Goal: Transaction & Acquisition: Download file/media

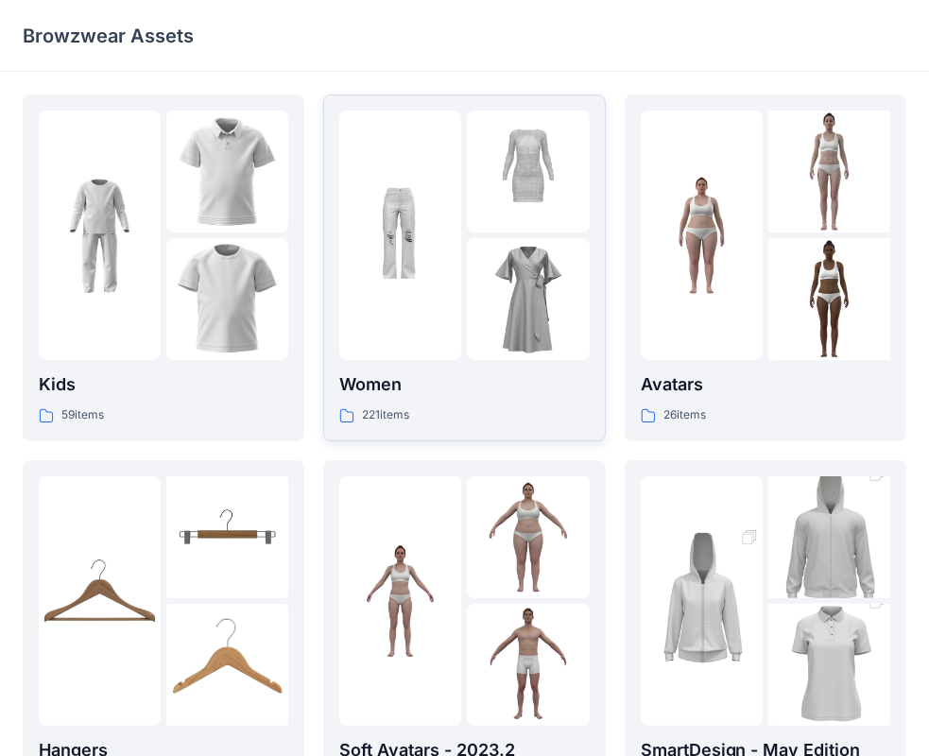
click at [423, 403] on div "Women 221 items" at bounding box center [464, 398] width 250 height 54
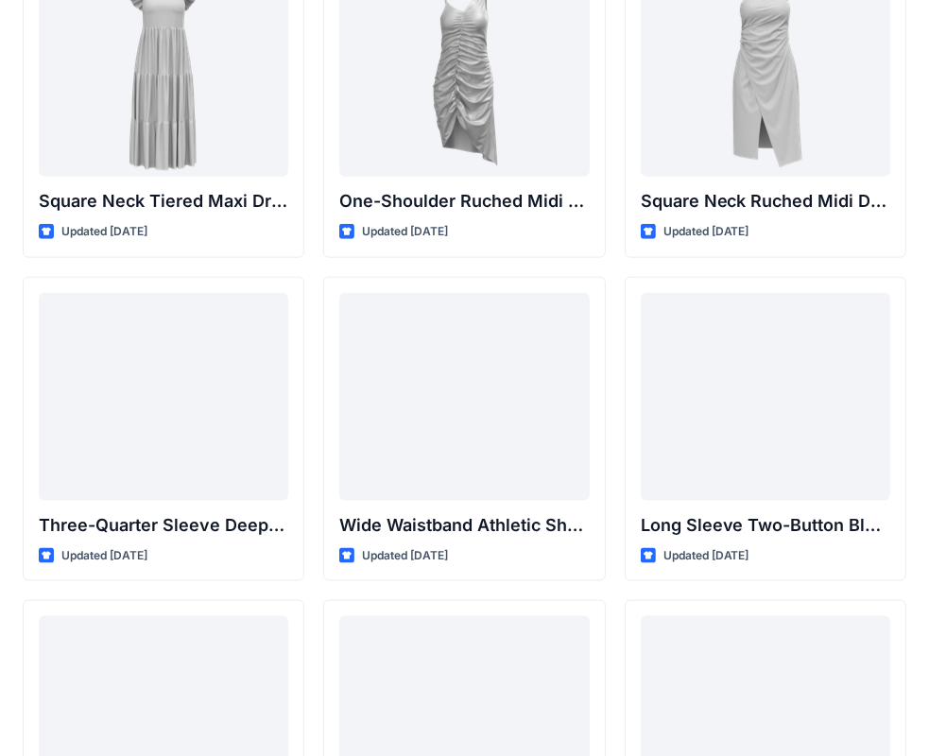
scroll to position [1454, 0]
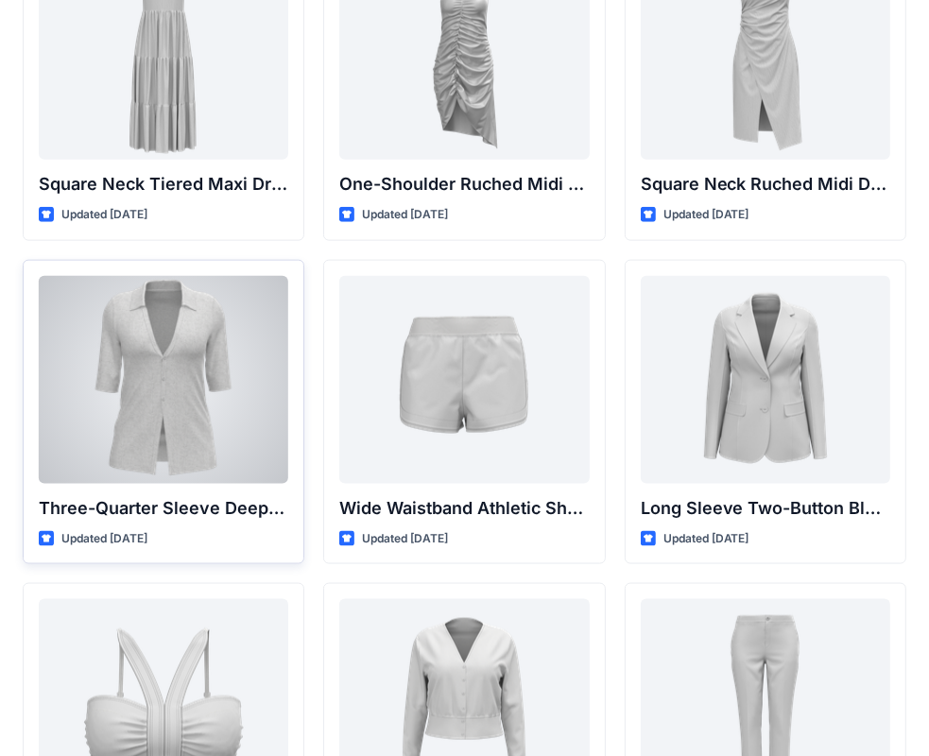
click at [238, 440] on div at bounding box center [164, 380] width 250 height 208
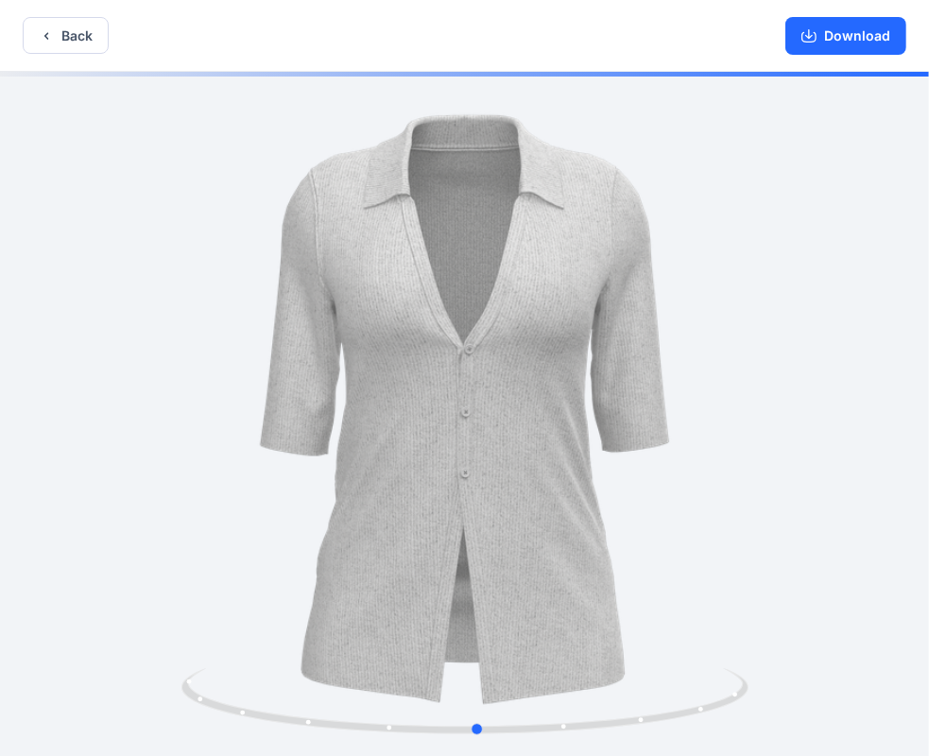
drag, startPoint x: 690, startPoint y: 711, endPoint x: 136, endPoint y: 699, distance: 554.0
click at [136, 699] on div at bounding box center [464, 416] width 929 height 688
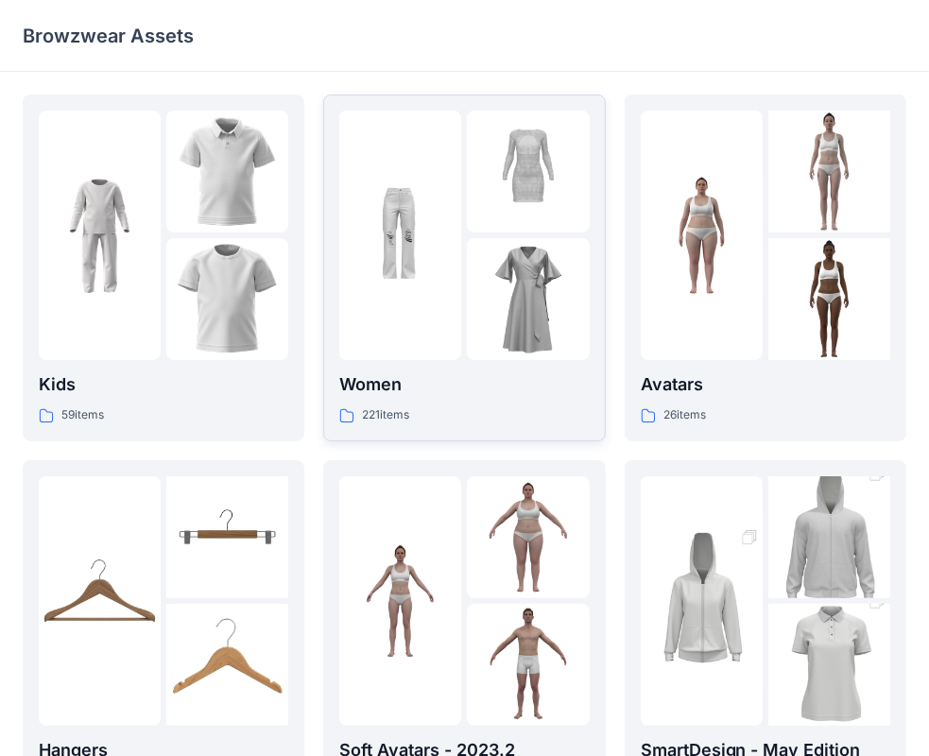
click at [438, 344] on div at bounding box center [400, 236] width 122 height 250
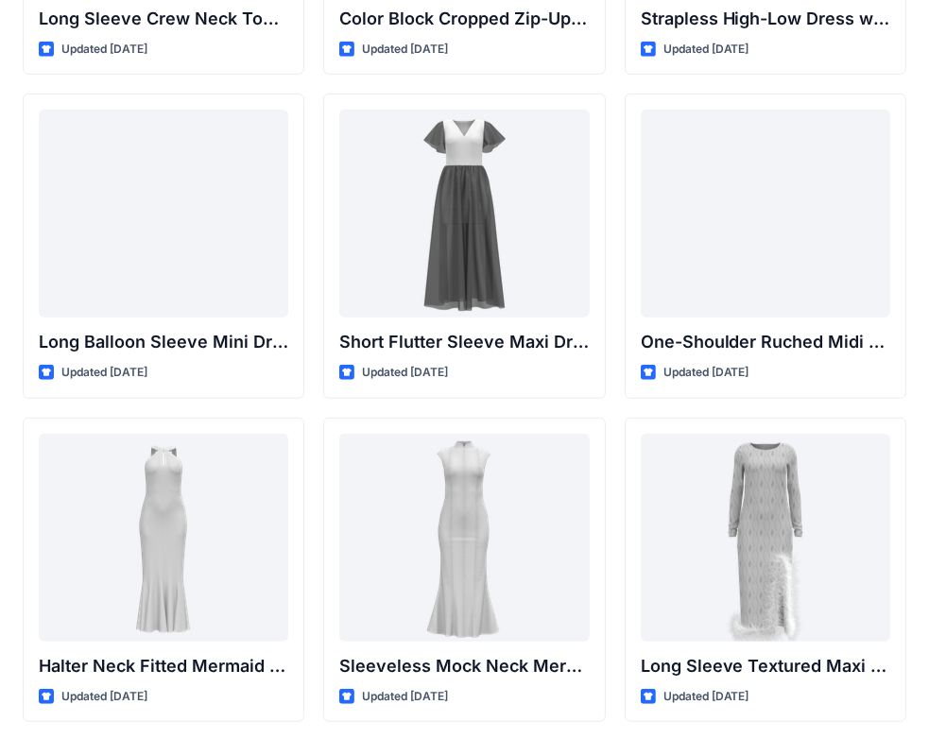
scroll to position [703, 0]
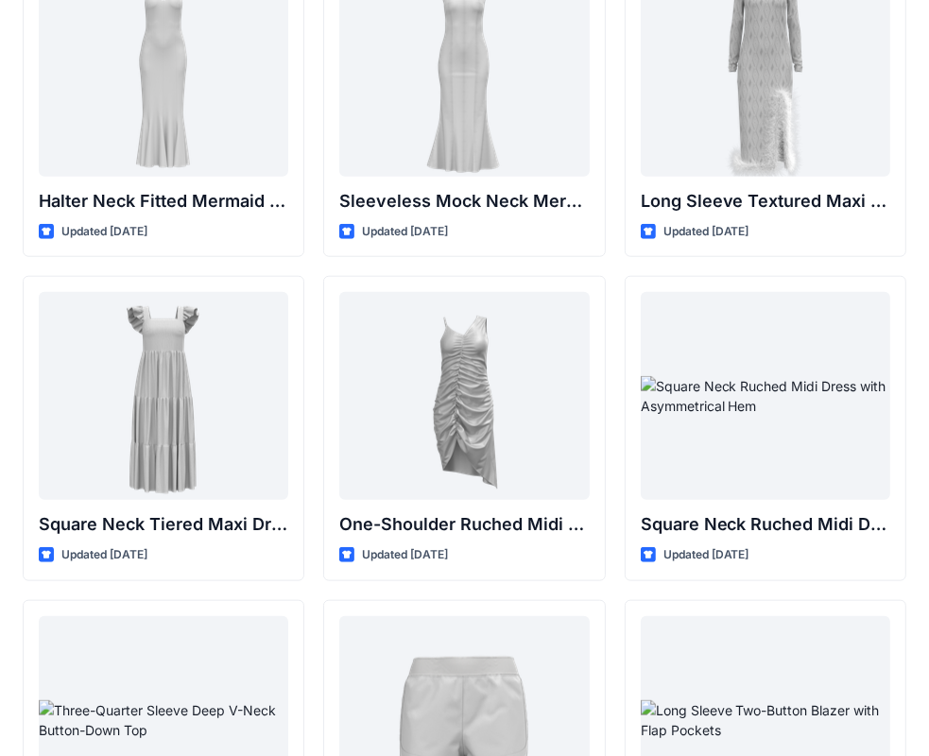
drag, startPoint x: 920, startPoint y: 412, endPoint x: 913, endPoint y: 457, distance: 45.9
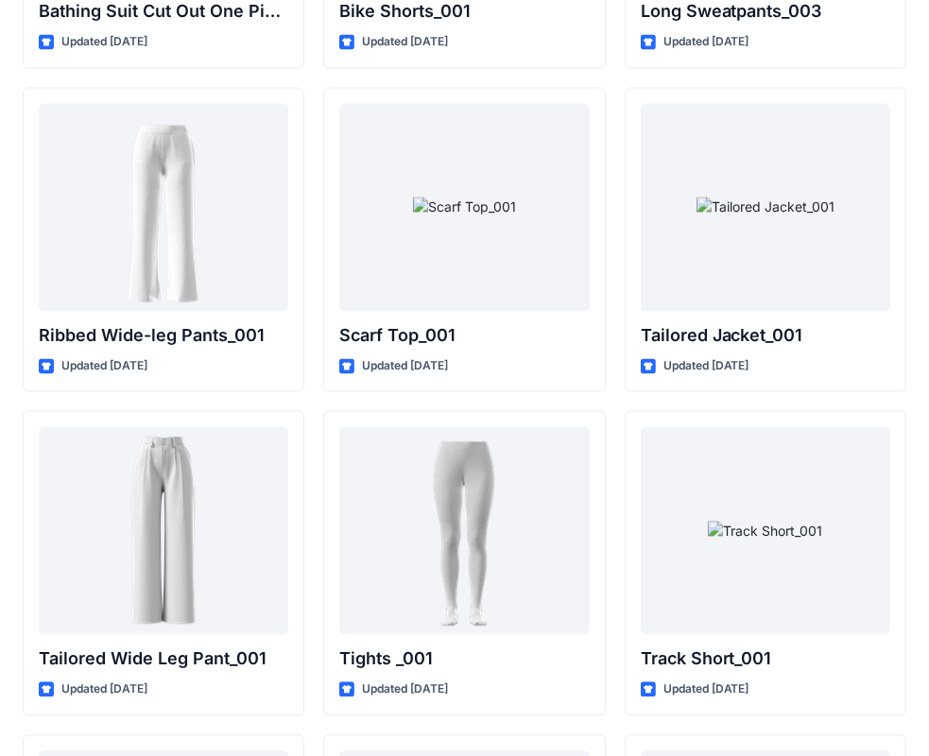
scroll to position [21402, 0]
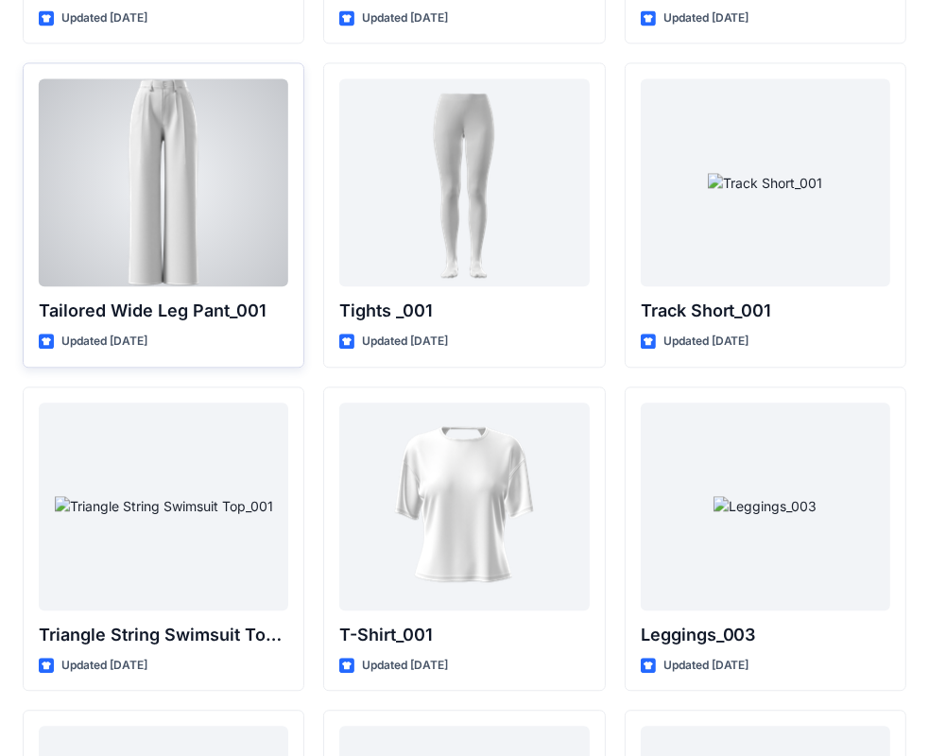
click at [183, 188] on div at bounding box center [164, 182] width 250 height 208
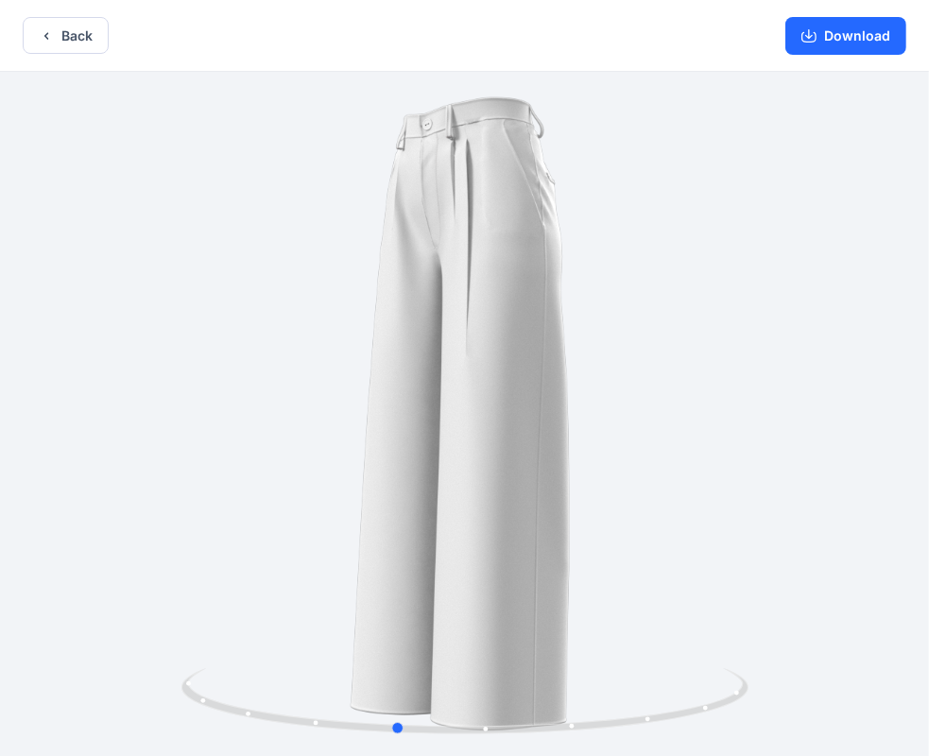
drag, startPoint x: 696, startPoint y: 713, endPoint x: -33, endPoint y: 714, distance: 728.8
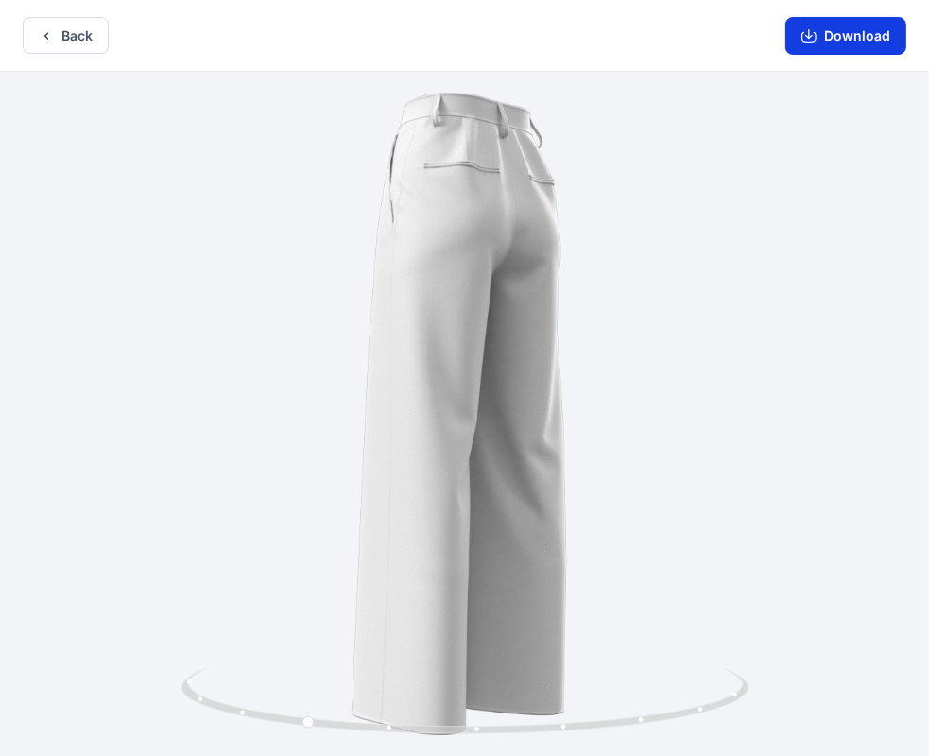
click at [837, 36] on button "Download" at bounding box center [845, 36] width 121 height 38
click at [28, 38] on button "Back" at bounding box center [66, 35] width 86 height 37
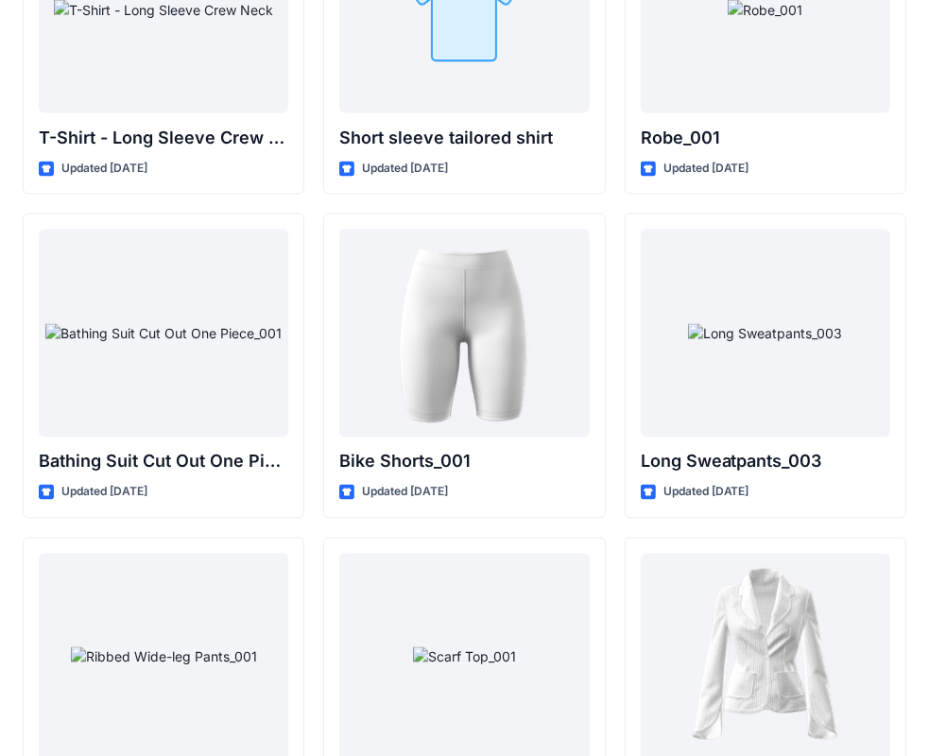
scroll to position [20805, 0]
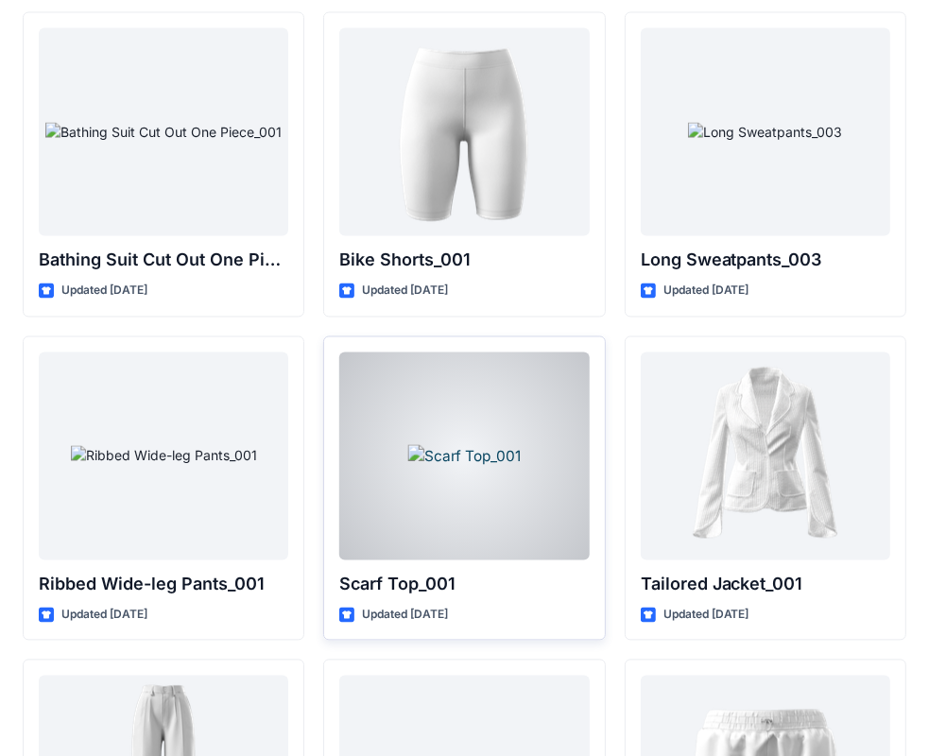
click at [511, 468] on div at bounding box center [464, 457] width 250 height 208
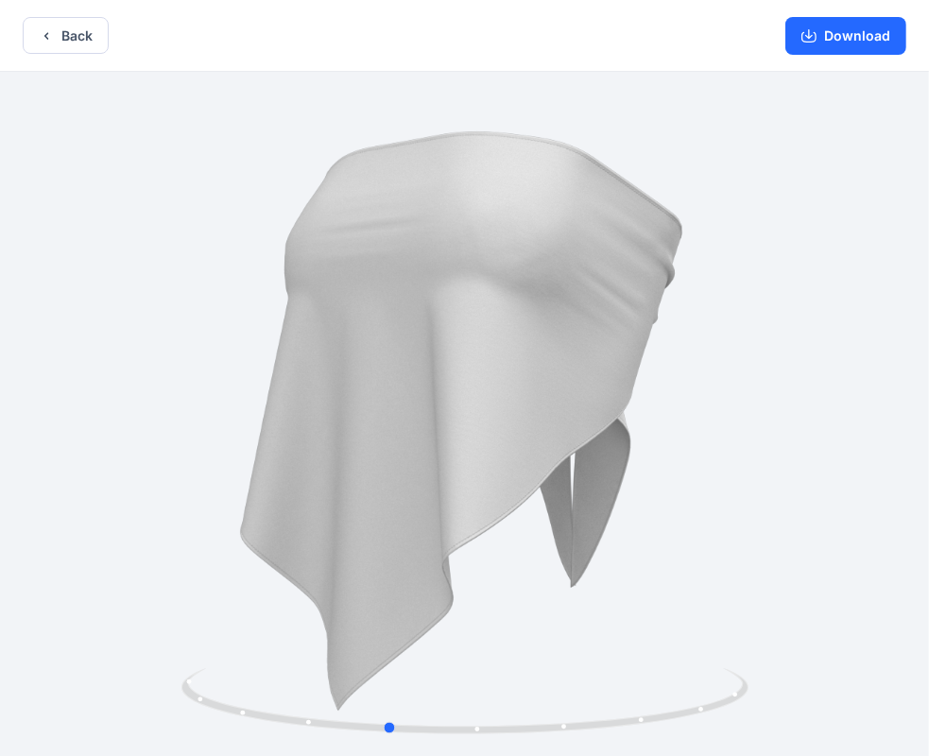
drag, startPoint x: 659, startPoint y: 479, endPoint x: 656, endPoint y: 492, distance: 12.6
click at [656, 492] on div at bounding box center [464, 416] width 929 height 688
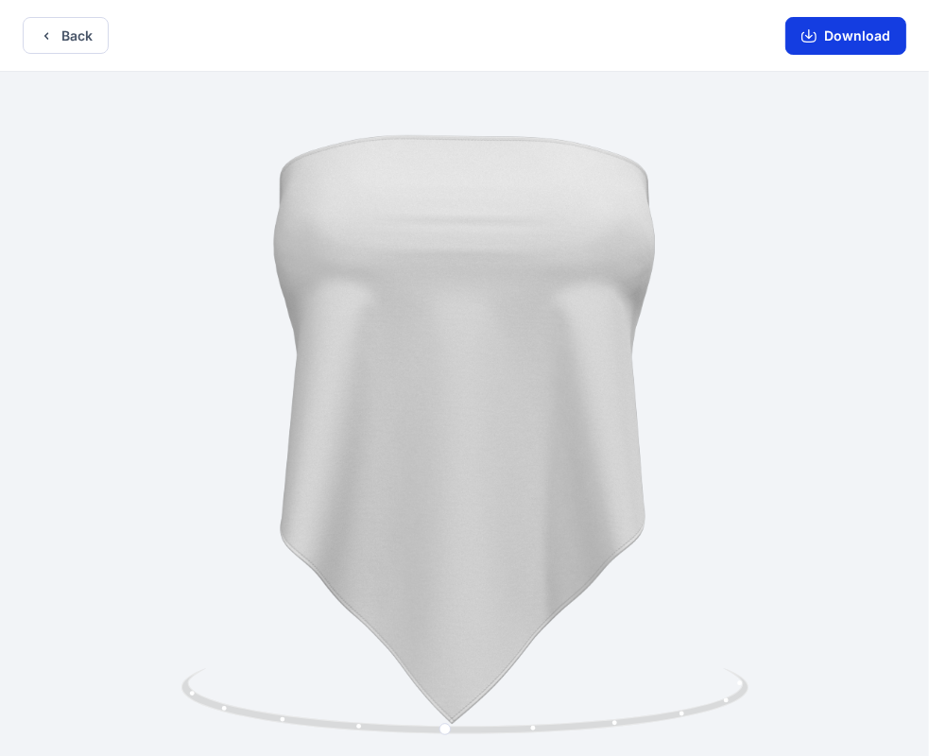
click at [850, 34] on button "Download" at bounding box center [845, 36] width 121 height 38
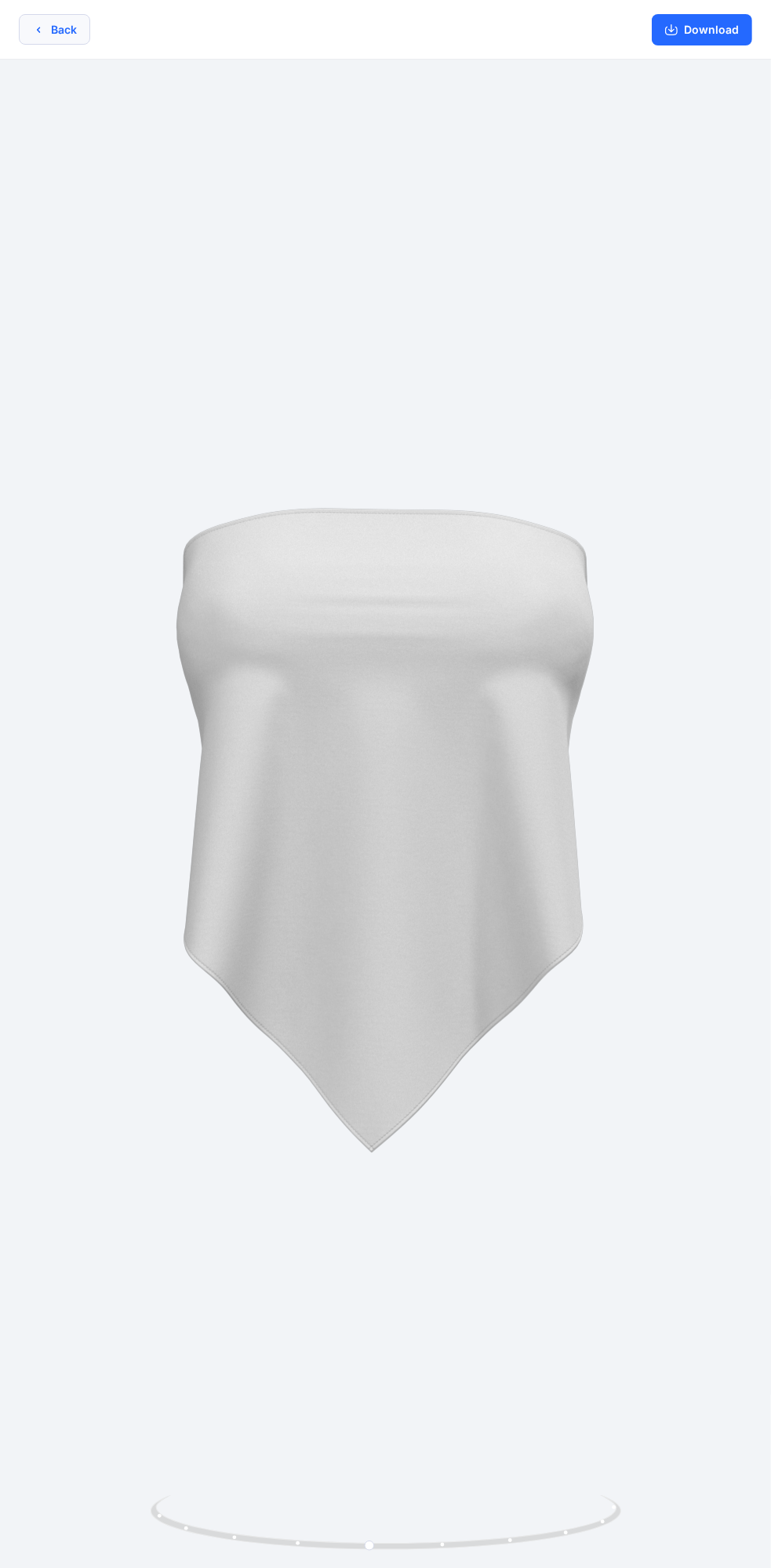
click at [39, 24] on icon "button" at bounding box center [38, 29] width 12 height 12
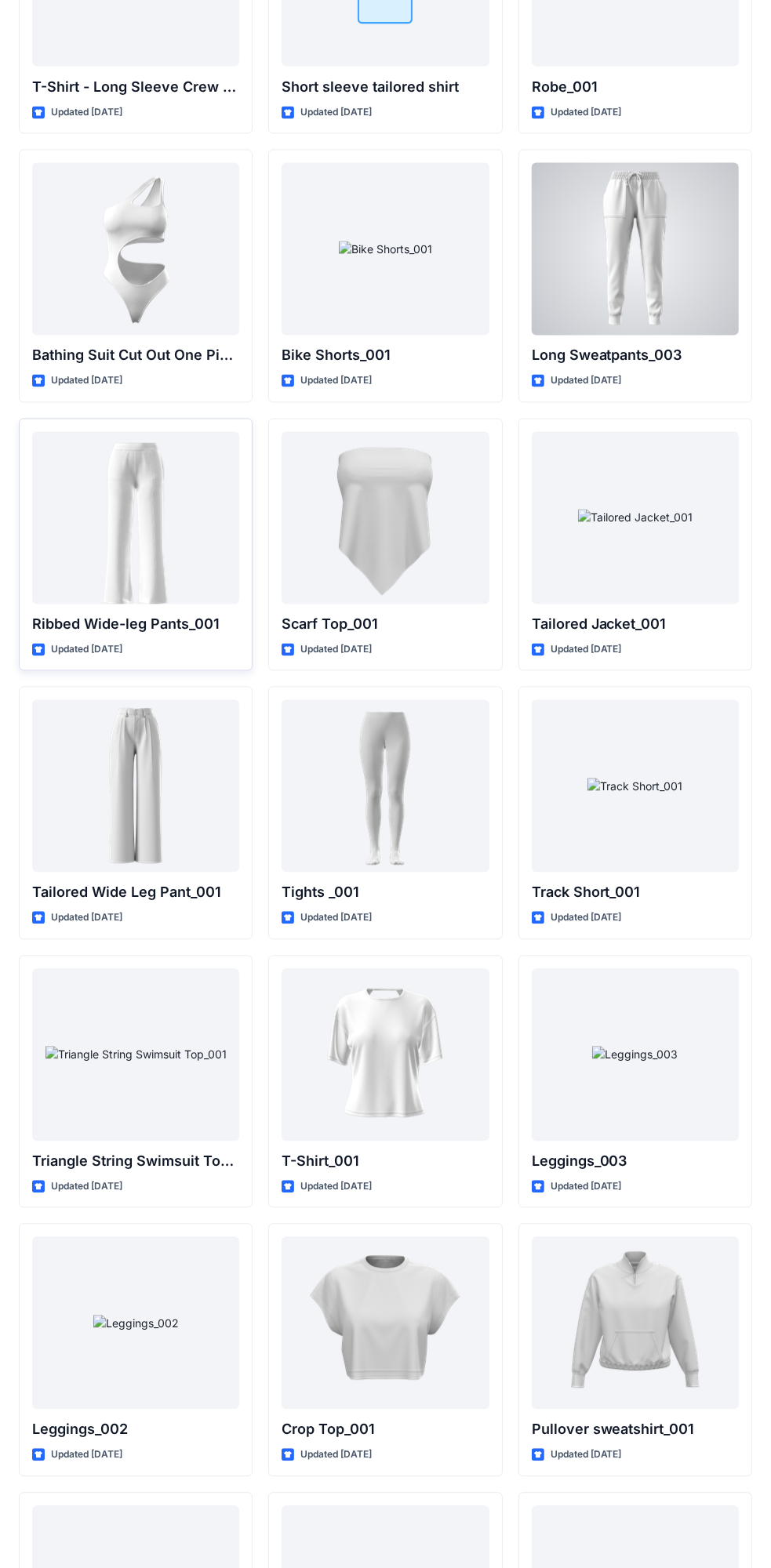
scroll to position [17155, 0]
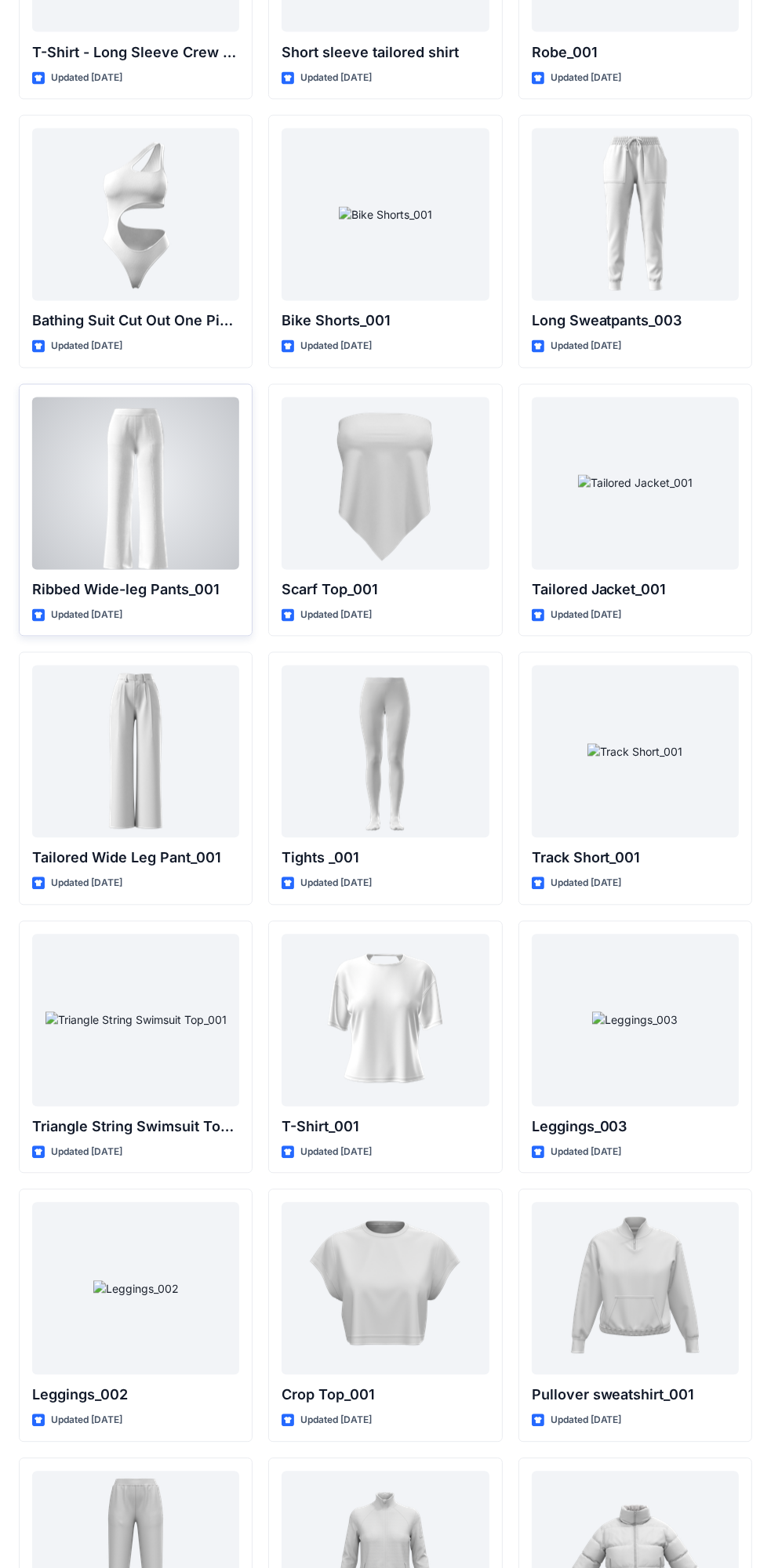
click at [149, 425] on div at bounding box center [136, 484] width 207 height 173
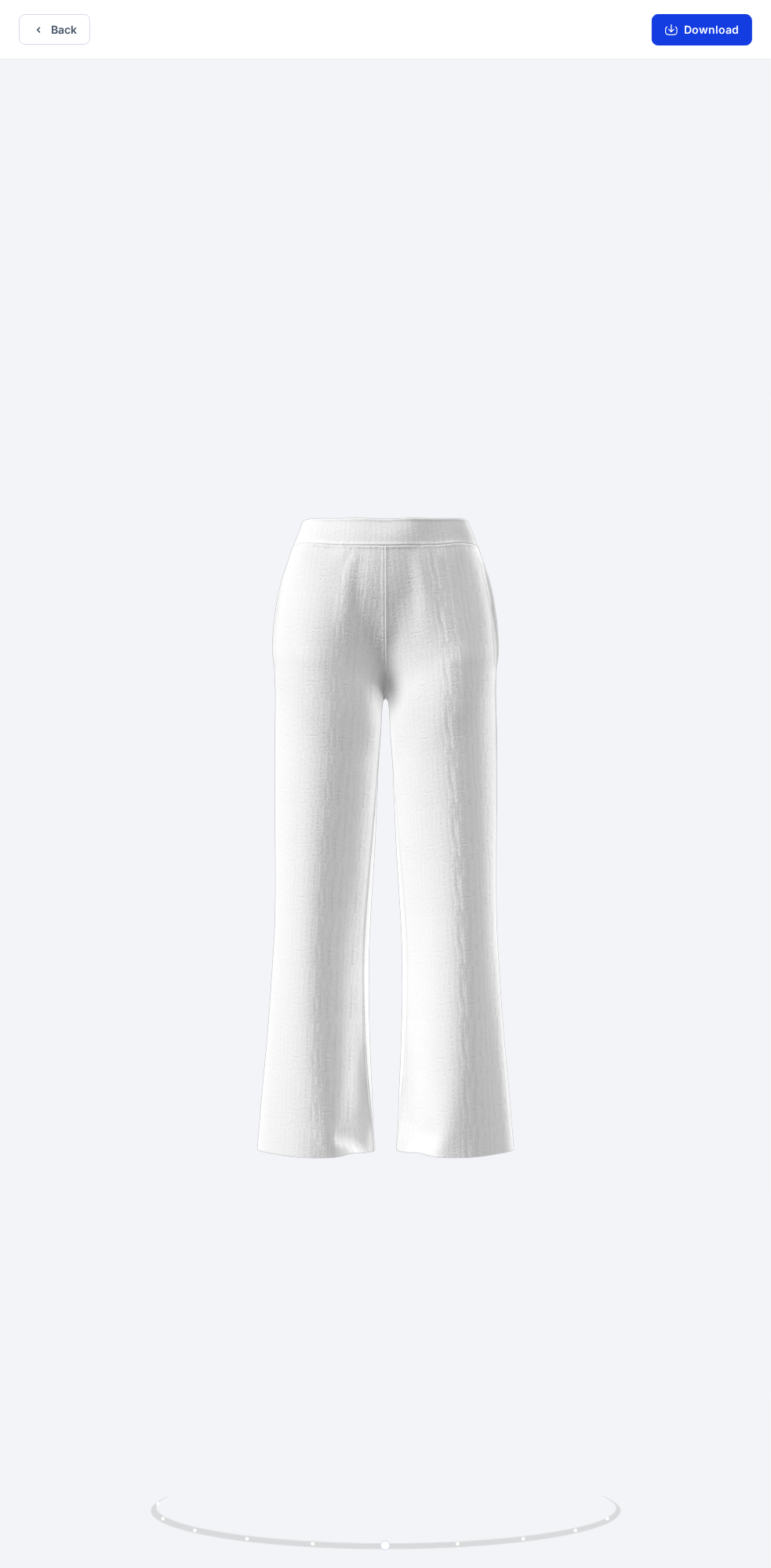
click at [690, 32] on button "Download" at bounding box center [701, 30] width 100 height 32
click at [32, 36] on button "Back" at bounding box center [55, 29] width 71 height 31
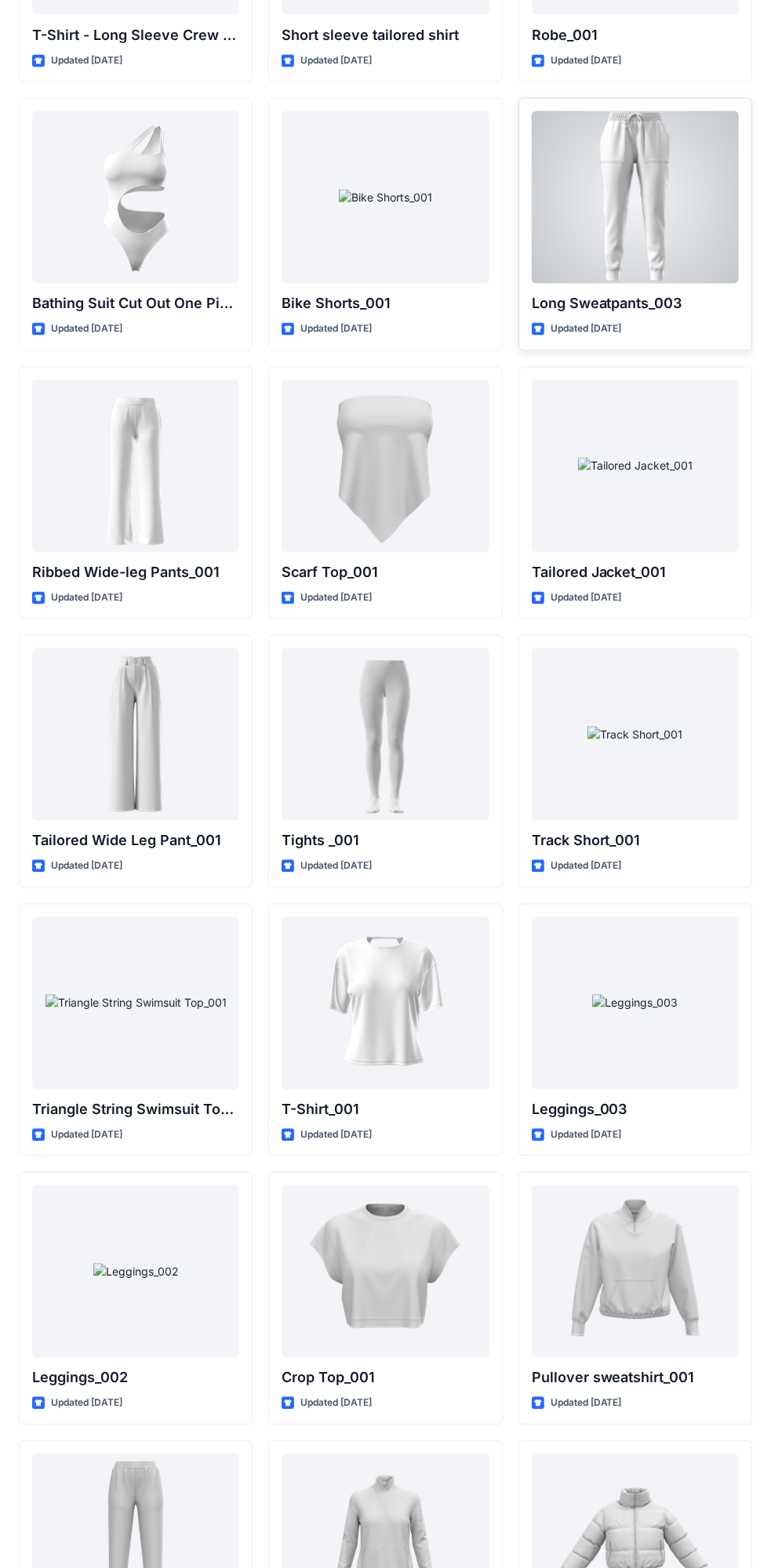
scroll to position [17182, 0]
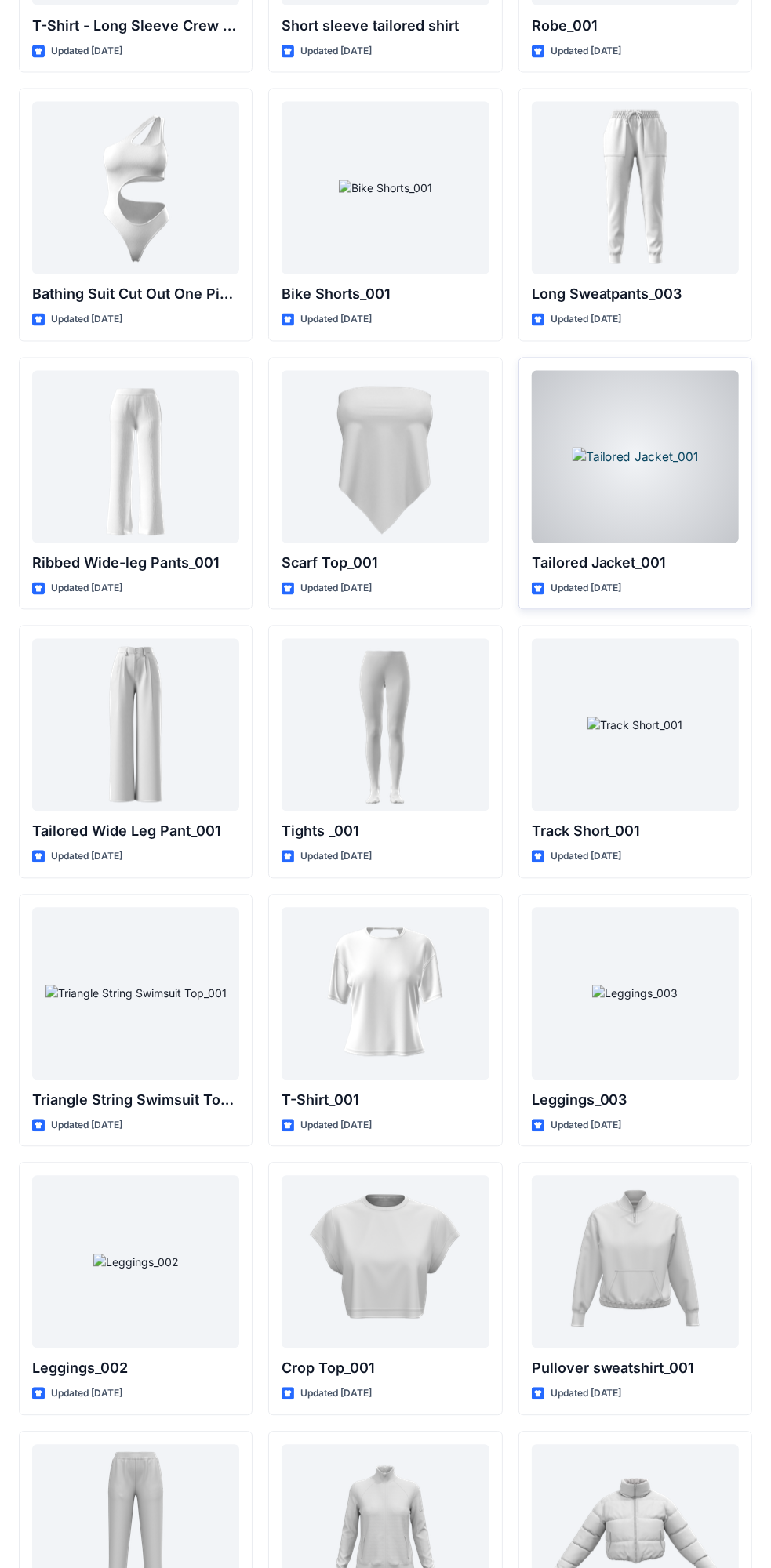
click at [674, 454] on div at bounding box center [636, 457] width 207 height 173
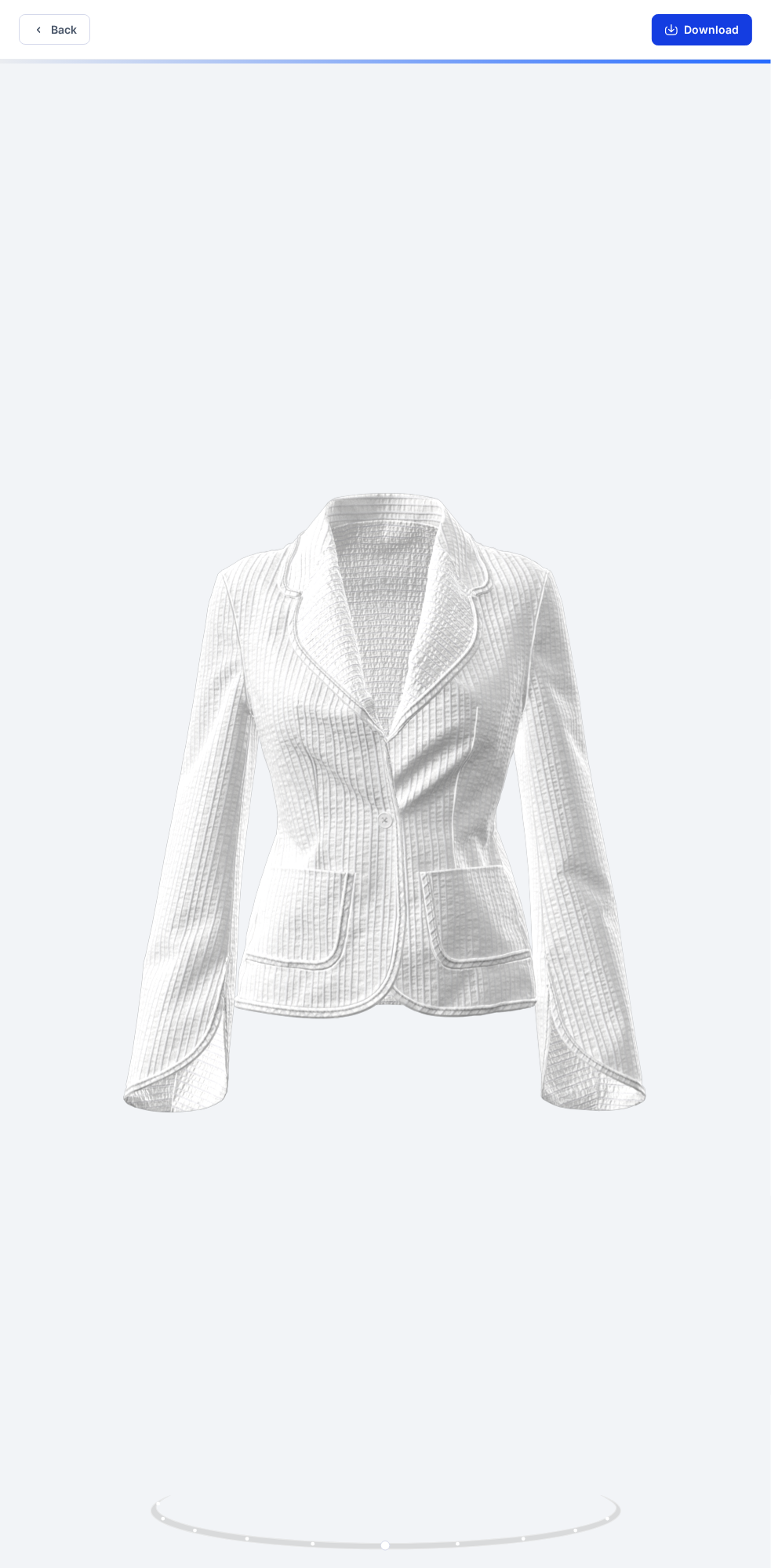
click at [700, 22] on button "Download" at bounding box center [701, 30] width 100 height 32
click at [56, 26] on button "Back" at bounding box center [55, 29] width 71 height 31
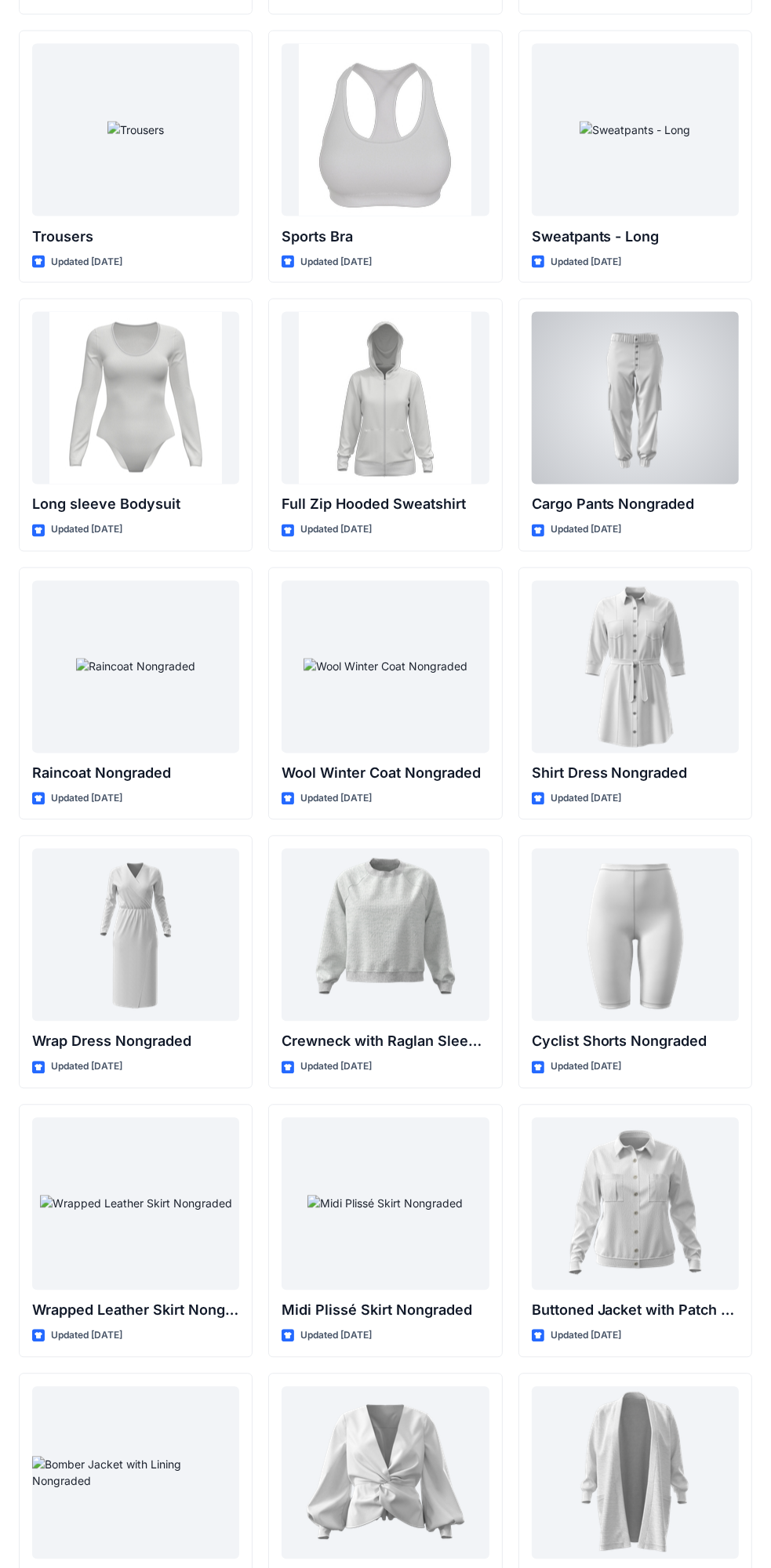
scroll to position [13209, 0]
